Goal: Task Accomplishment & Management: Complete application form

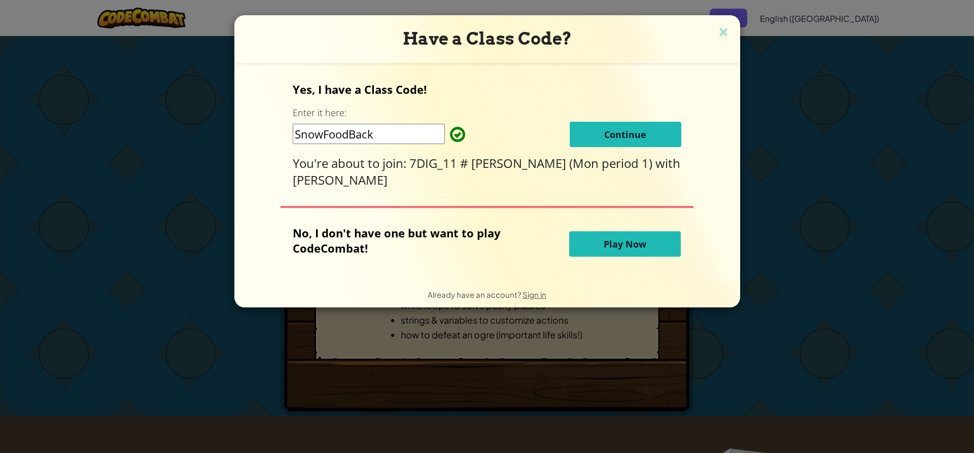
click at [633, 132] on button "Continue" at bounding box center [625, 134] width 112 height 25
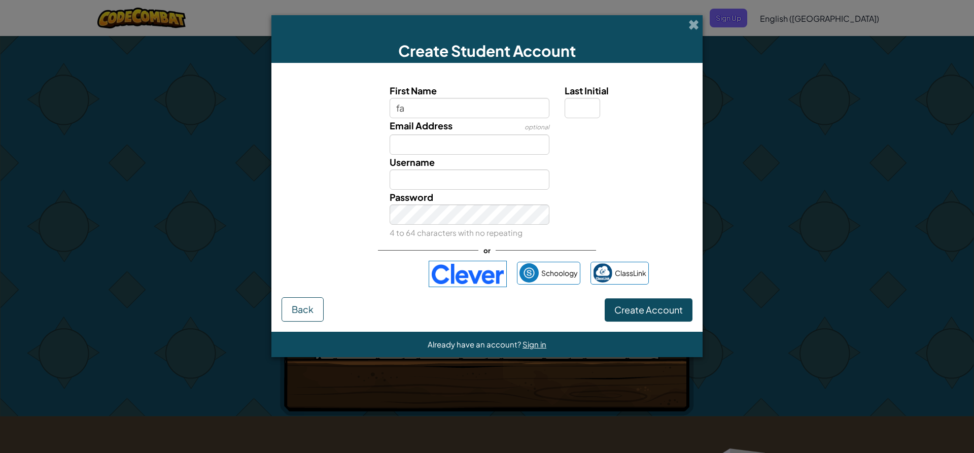
type input "f"
type input "Faith"
click at [580, 117] on input "Last Initial" at bounding box center [581, 108] width 35 height 20
type input "P"
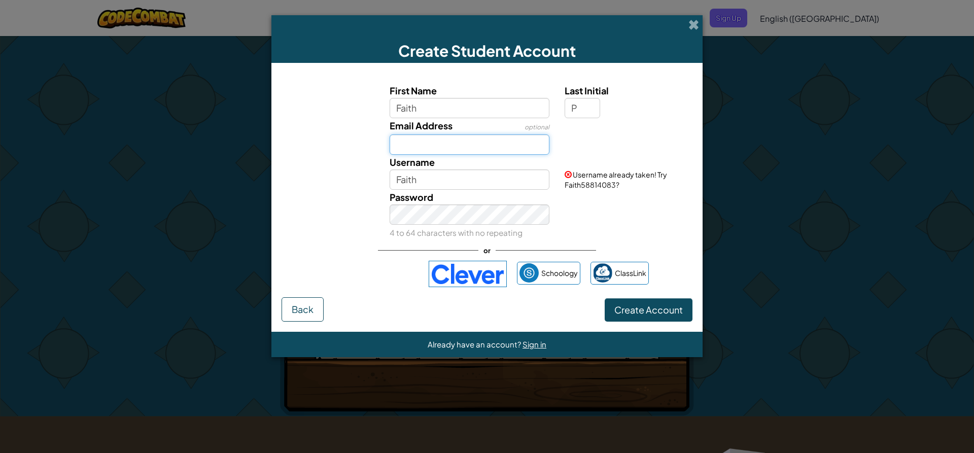
type input "FaithP"
click at [525, 140] on input "Email Address" at bounding box center [469, 144] width 160 height 20
type input "[EMAIL_ADDRESS][DOMAIN_NAME]"
click at [513, 177] on input "FaithP" at bounding box center [469, 179] width 160 height 20
click at [438, 190] on div "Password 4 to 64 characters with no repeating" at bounding box center [469, 215] width 175 height 50
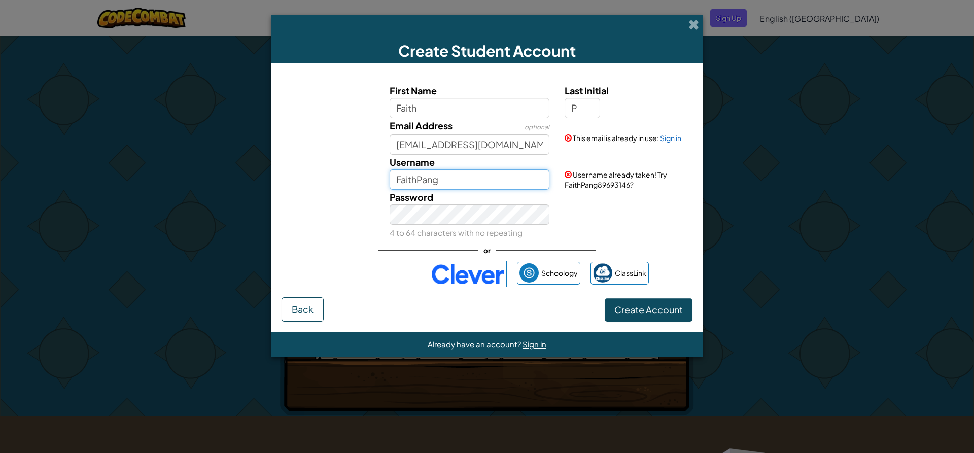
click at [438, 186] on input "FaithPang" at bounding box center [469, 179] width 160 height 20
type input "FaithPang151112"
click at [667, 302] on button "Create Account" at bounding box center [648, 309] width 88 height 23
click at [673, 140] on link "Sign in" at bounding box center [670, 137] width 21 height 9
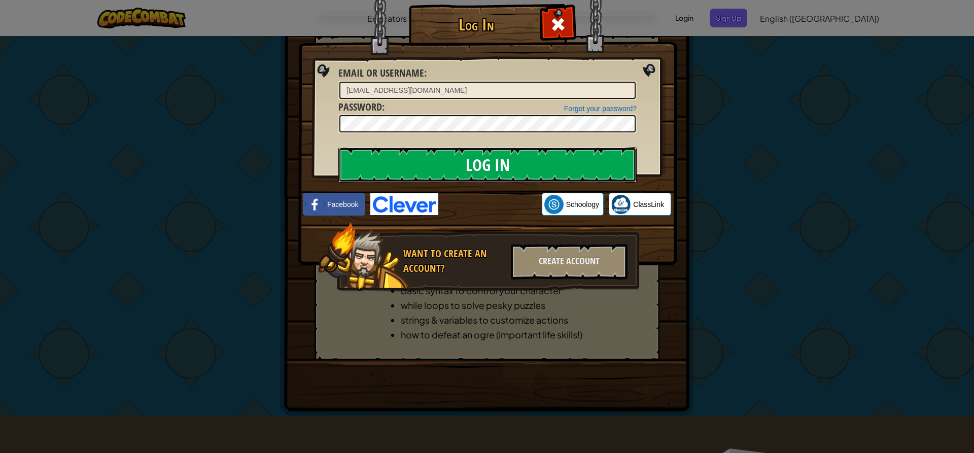
click at [570, 155] on input "Log In" at bounding box center [487, 164] width 298 height 35
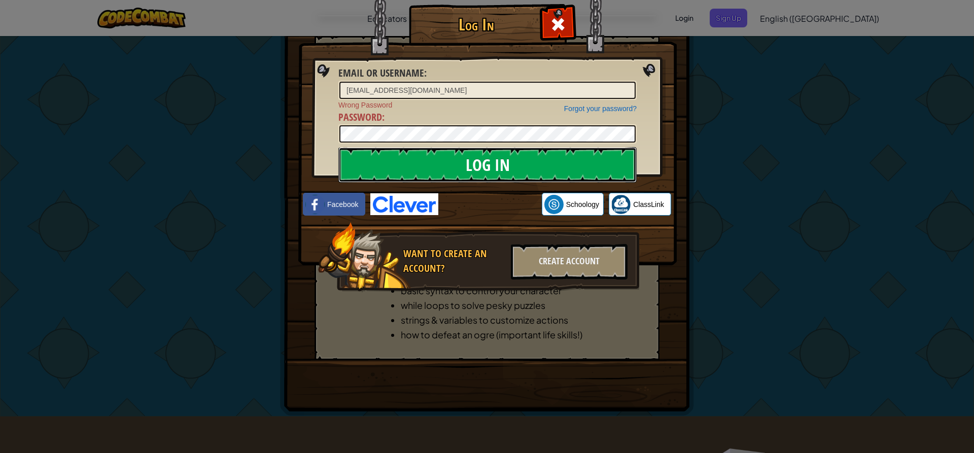
click at [540, 156] on input "Log In" at bounding box center [487, 164] width 298 height 35
click at [573, 167] on input "Log In" at bounding box center [487, 164] width 298 height 35
